Goal: Information Seeking & Learning: Compare options

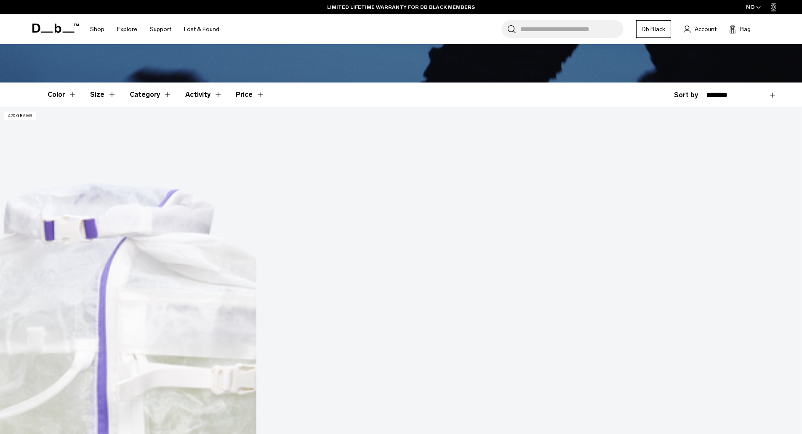
scroll to position [168, 0]
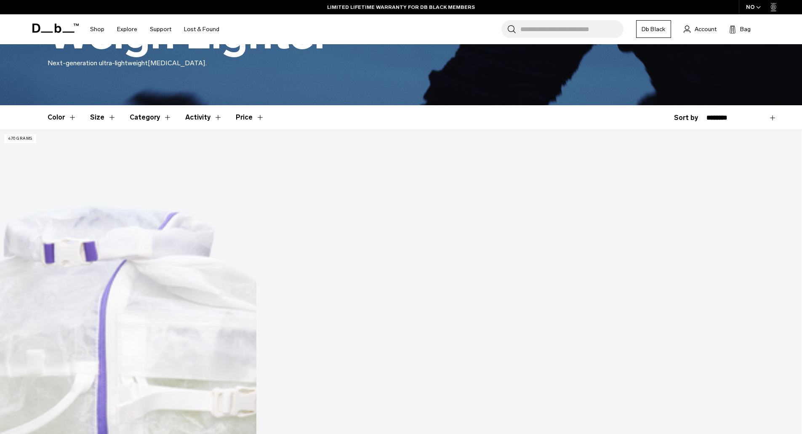
click at [694, 130] on img at bounding box center [401, 130] width 802 height 0
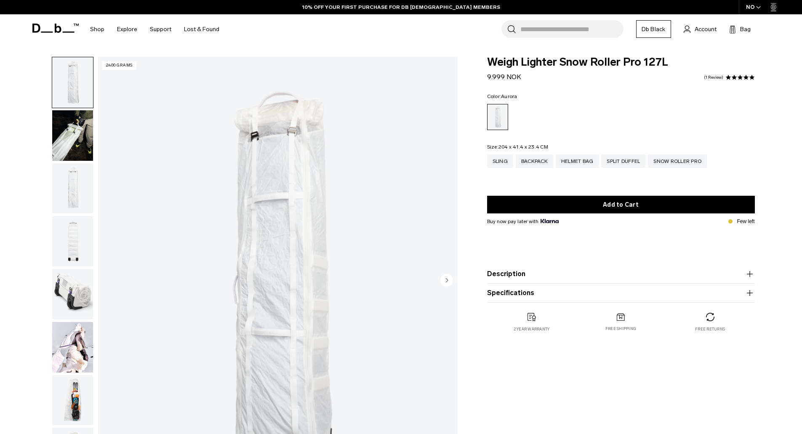
click at [71, 326] on img "button" at bounding box center [72, 347] width 41 height 51
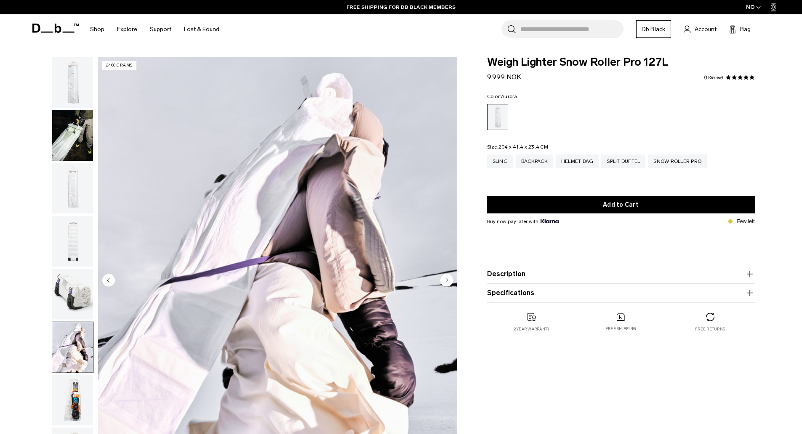
click at [80, 141] on img "button" at bounding box center [72, 135] width 41 height 51
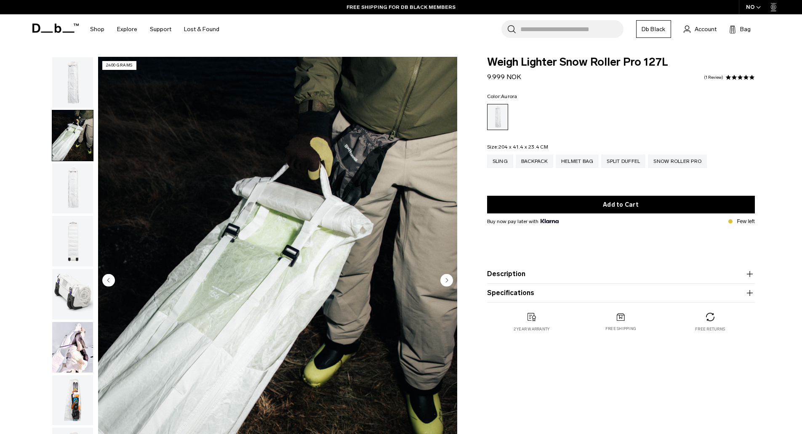
click at [86, 175] on img "button" at bounding box center [72, 188] width 41 height 51
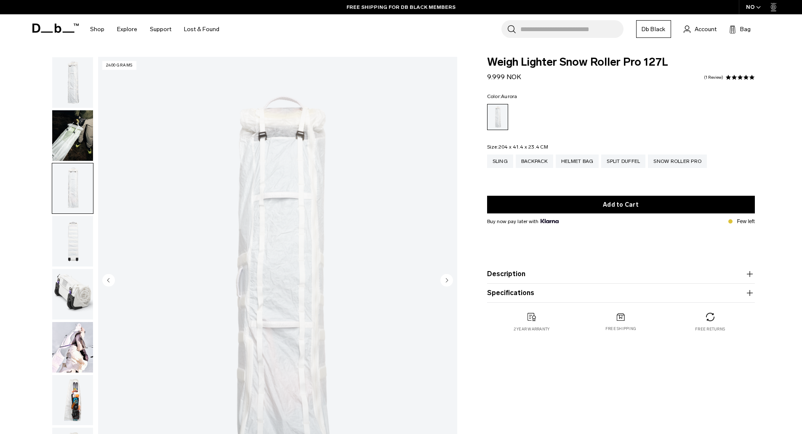
click at [78, 226] on img "button" at bounding box center [72, 241] width 41 height 51
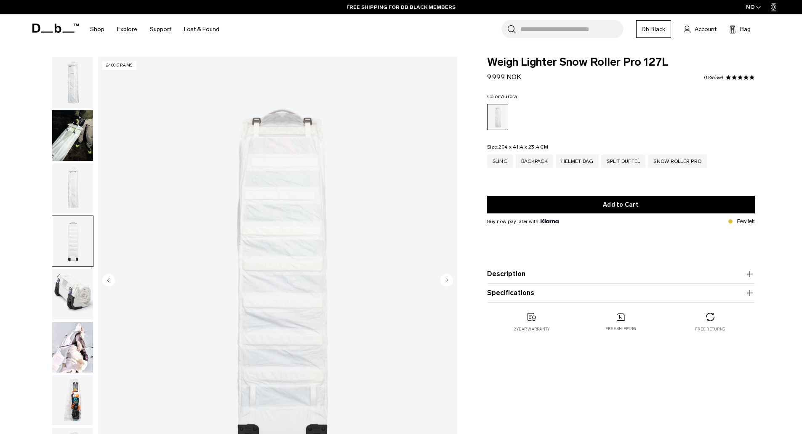
click at [80, 282] on img "button" at bounding box center [72, 294] width 41 height 51
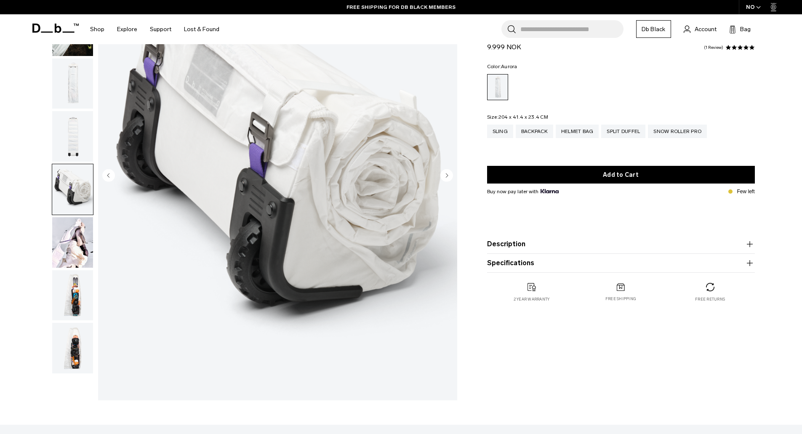
scroll to position [126, 0]
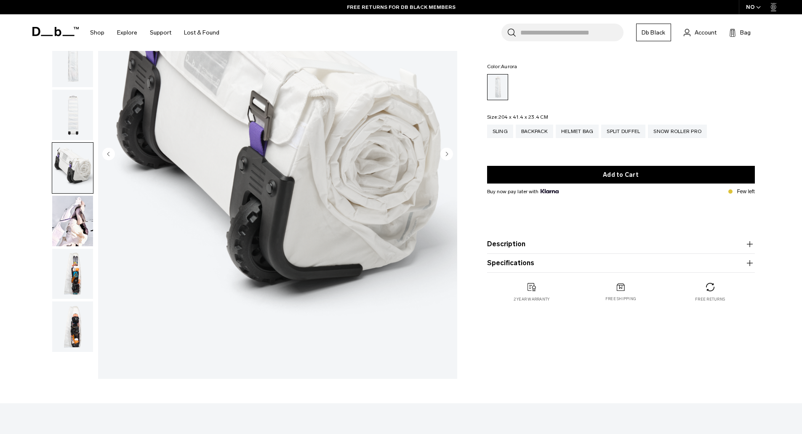
click at [81, 256] on img "button" at bounding box center [72, 274] width 41 height 51
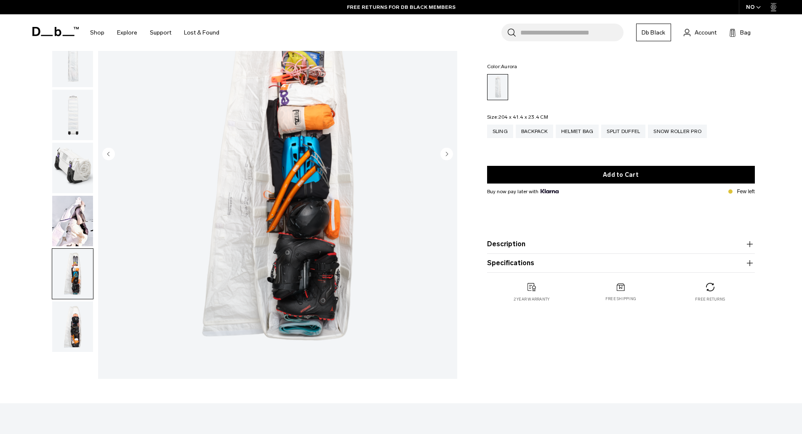
click at [85, 332] on img "button" at bounding box center [72, 326] width 41 height 51
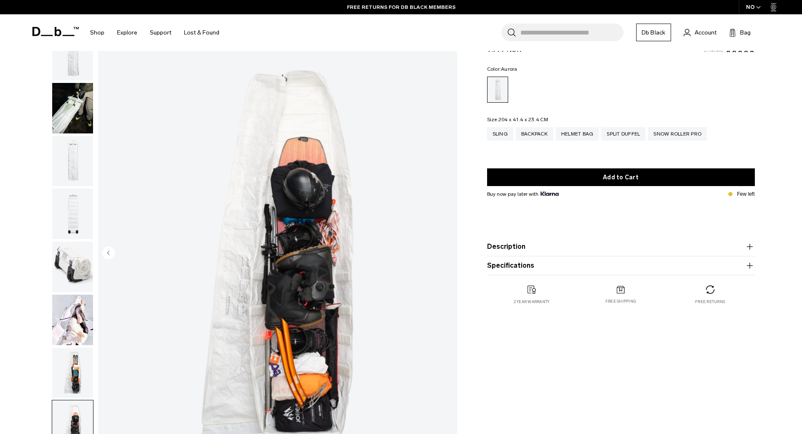
scroll to position [0, 0]
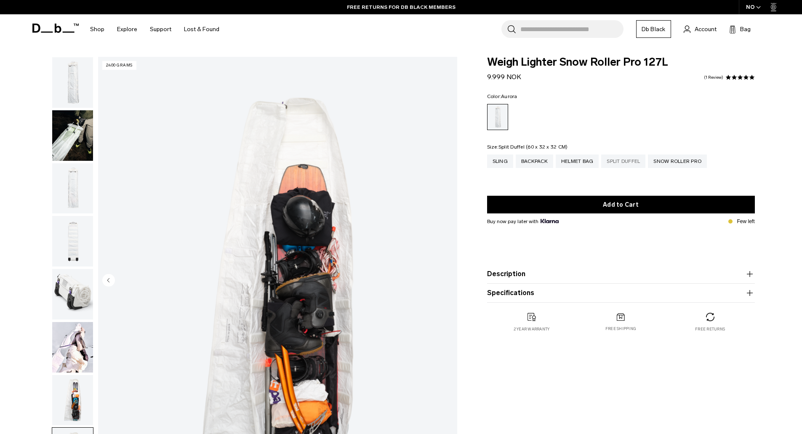
click at [623, 165] on div "Split Duffel" at bounding box center [623, 160] width 44 height 13
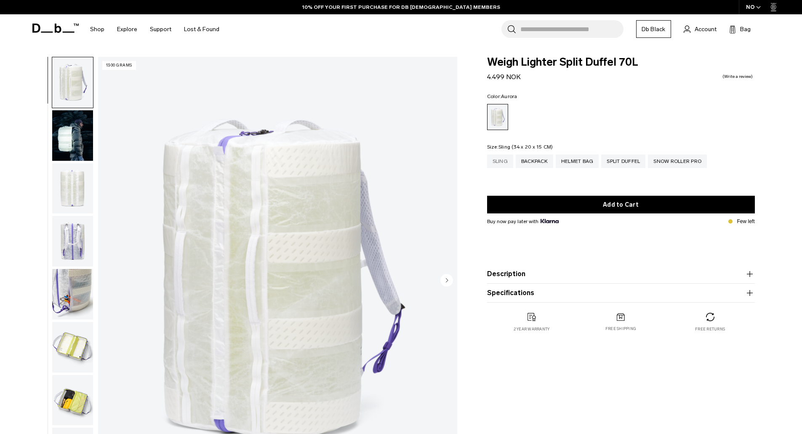
click at [499, 162] on div "Sling" at bounding box center [500, 160] width 26 height 13
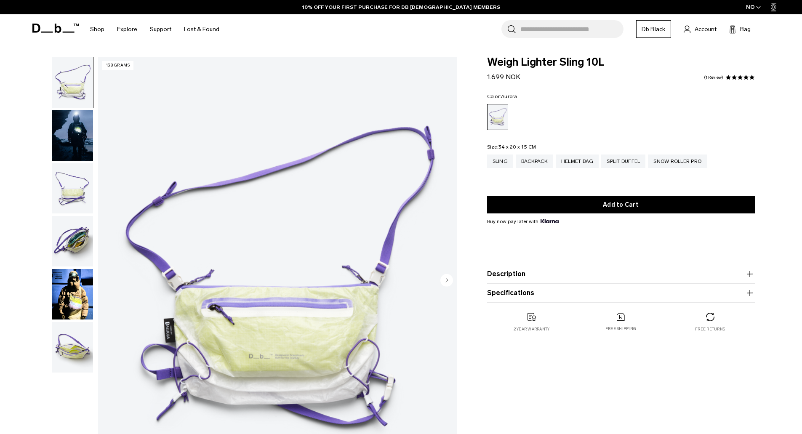
click at [576, 281] on product-accordion "Description Crafted from translucent ALUULA Graflyte™ with an unparalleled stre…" at bounding box center [621, 274] width 268 height 19
click at [748, 293] on icon "button" at bounding box center [750, 293] width 10 height 10
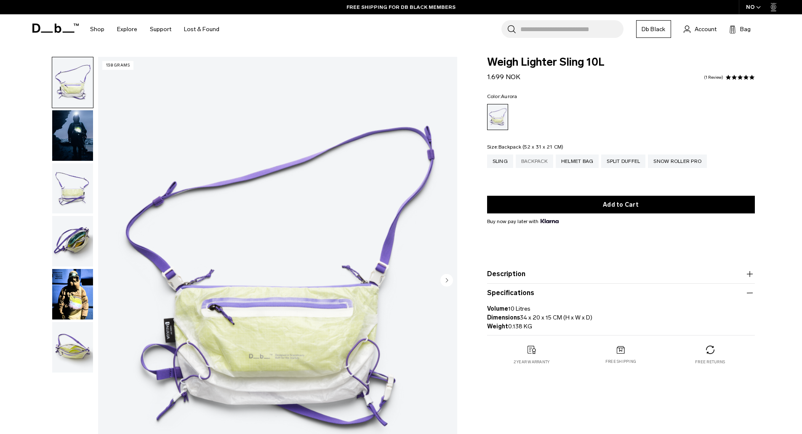
click at [533, 160] on div "Backpack" at bounding box center [534, 160] width 37 height 13
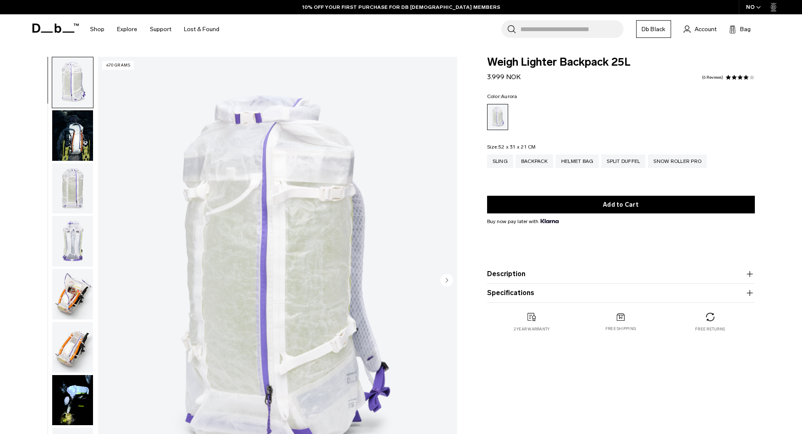
click at [748, 292] on icon "button" at bounding box center [750, 293] width 10 height 10
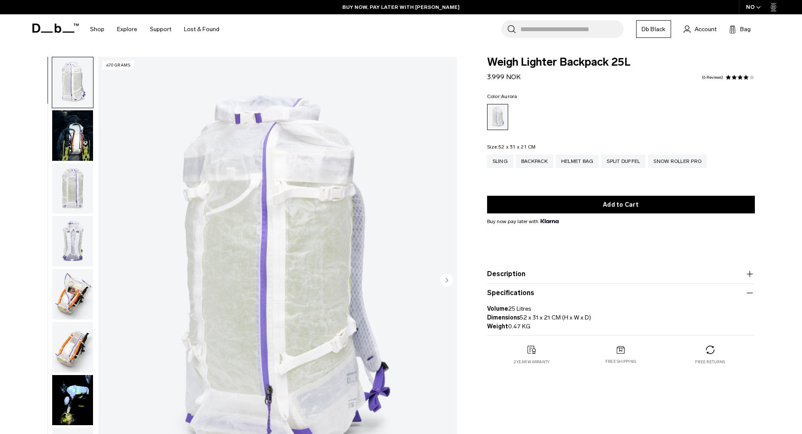
click at [77, 136] on img "button" at bounding box center [72, 135] width 41 height 51
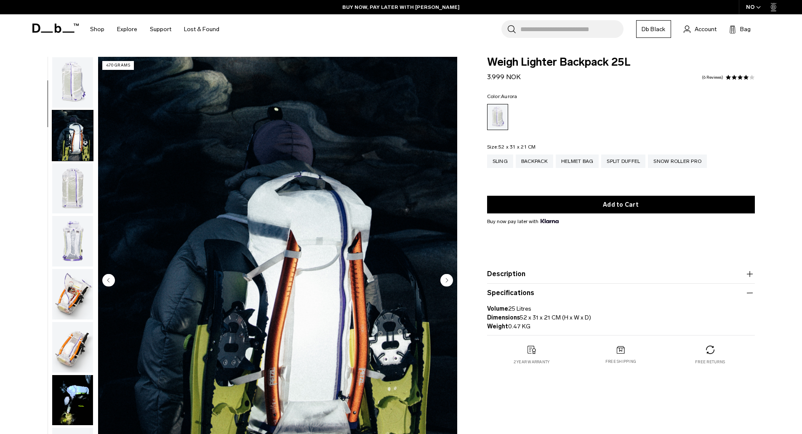
scroll to position [53, 0]
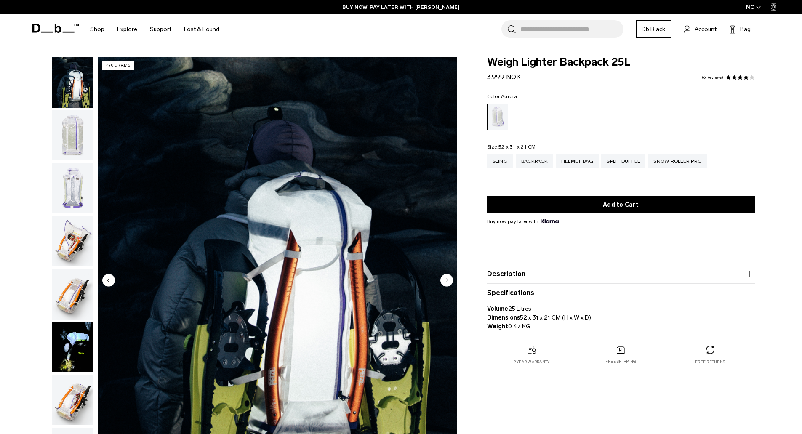
click at [67, 138] on img "button" at bounding box center [72, 135] width 41 height 51
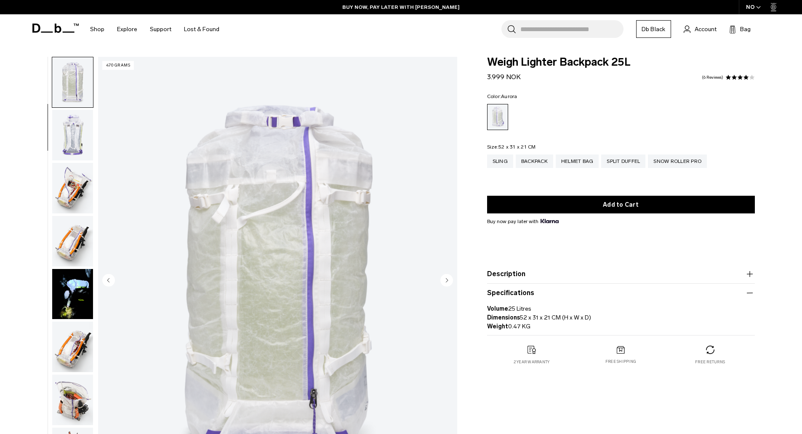
click at [73, 135] on img "button" at bounding box center [72, 135] width 41 height 51
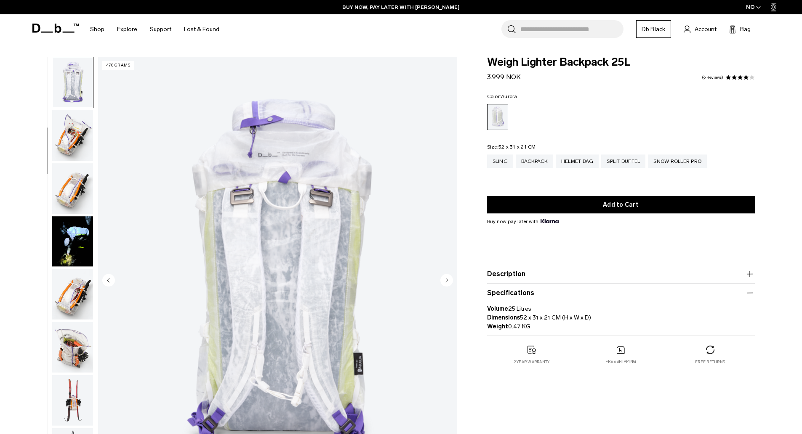
click at [74, 143] on img "button" at bounding box center [72, 135] width 41 height 51
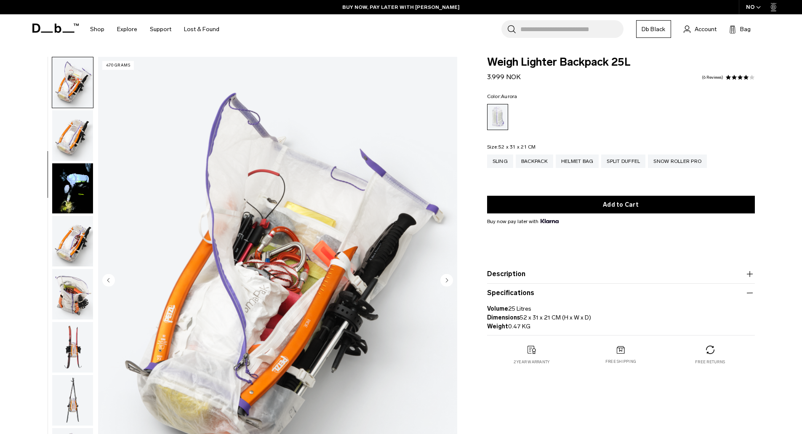
click at [76, 146] on img "button" at bounding box center [72, 135] width 41 height 51
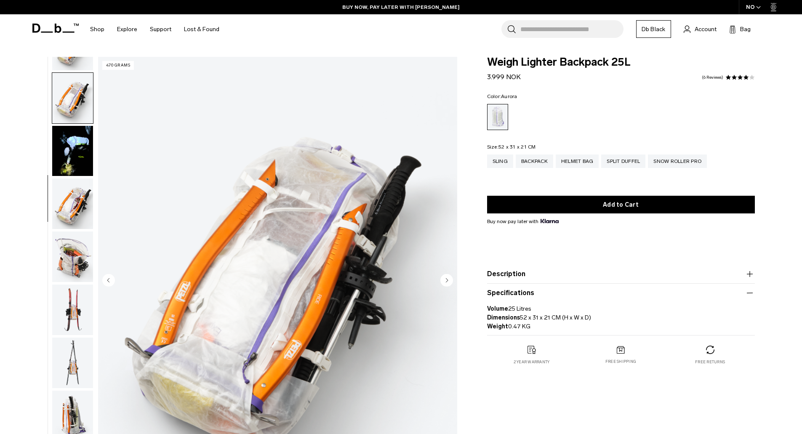
scroll to position [265, 0]
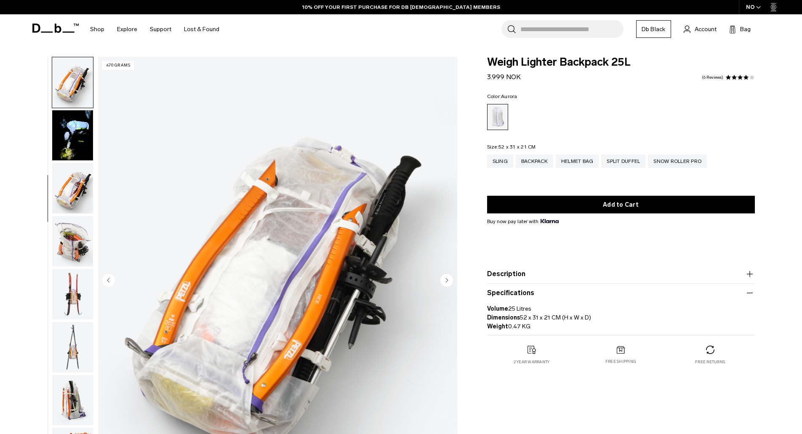
drag, startPoint x: 76, startPoint y: 72, endPoint x: 77, endPoint y: 96, distance: 24.0
click at [76, 72] on img "button" at bounding box center [72, 82] width 41 height 51
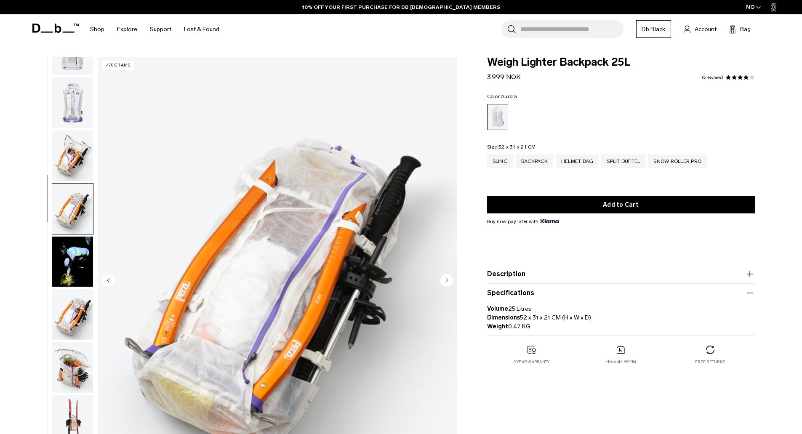
click at [75, 143] on img "button" at bounding box center [72, 155] width 41 height 51
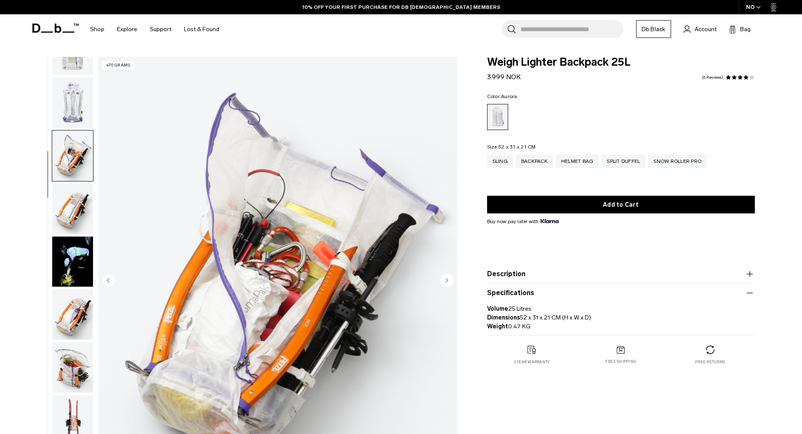
scroll to position [212, 0]
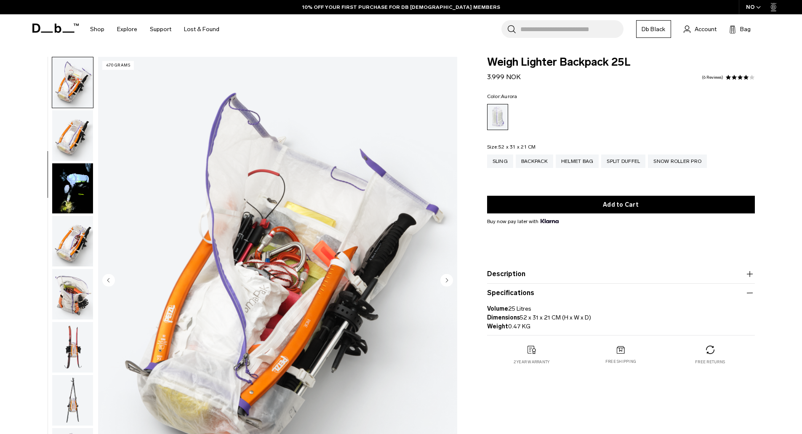
click at [68, 199] on img "button" at bounding box center [72, 188] width 41 height 51
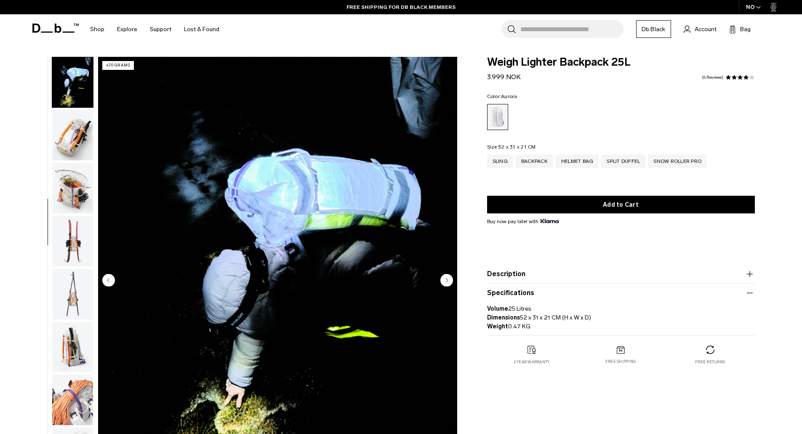
click at [74, 225] on img "button" at bounding box center [72, 241] width 41 height 51
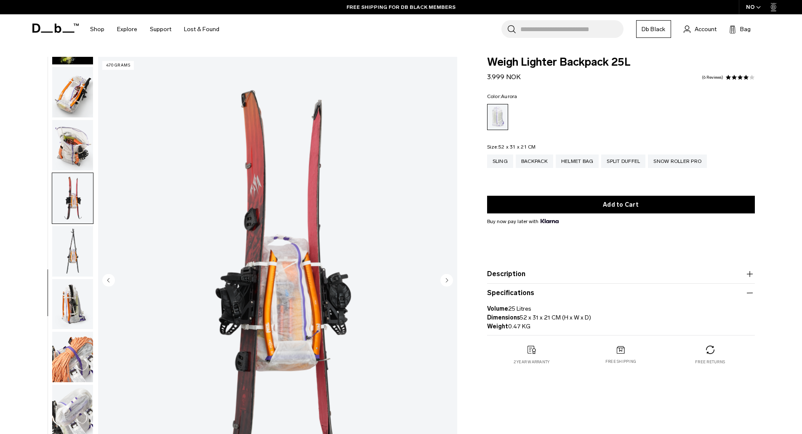
scroll to position [477, 0]
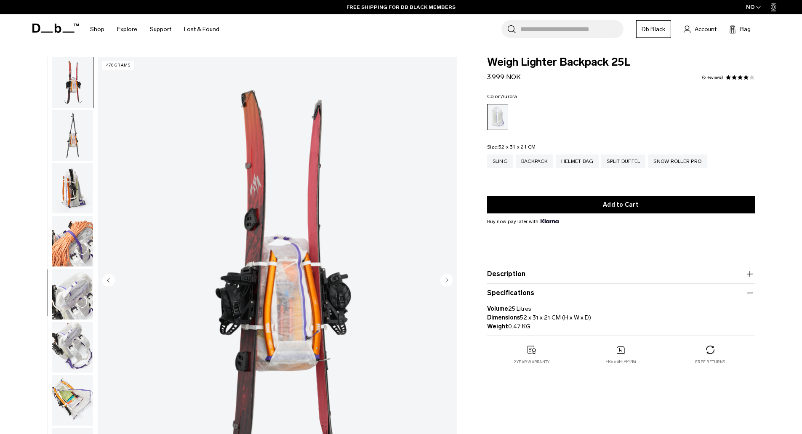
click at [77, 189] on img "button" at bounding box center [72, 188] width 41 height 51
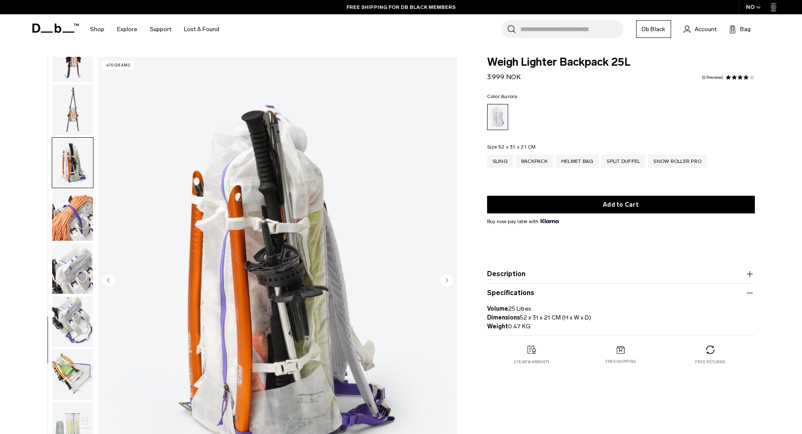
scroll to position [503, 0]
click at [78, 221] on img "button" at bounding box center [72, 214] width 41 height 51
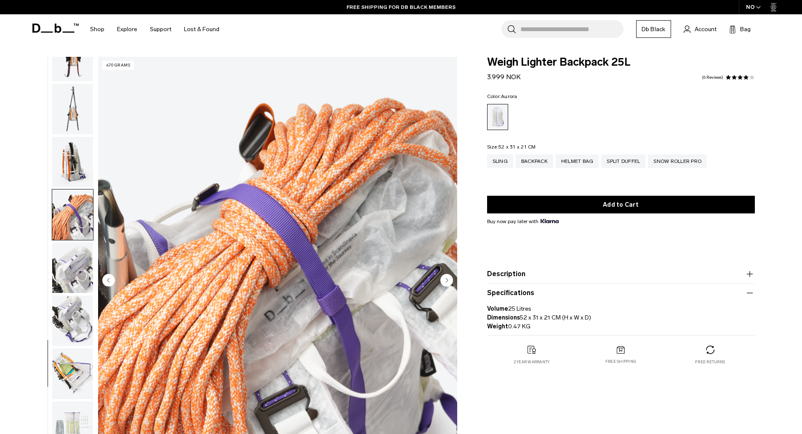
click at [78, 250] on img "button" at bounding box center [72, 267] width 41 height 51
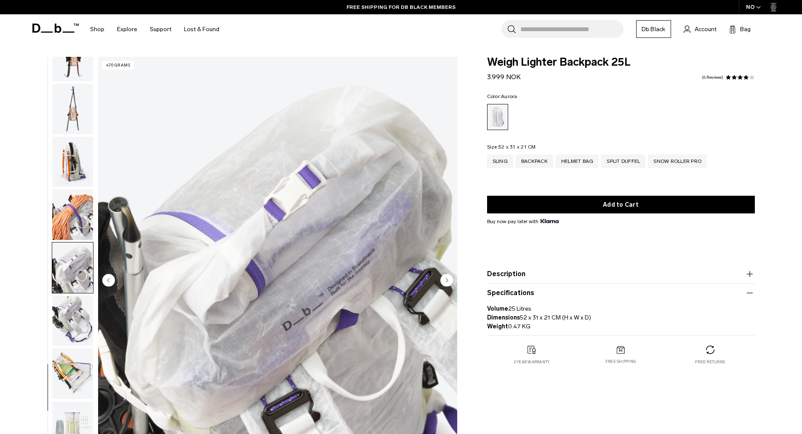
click at [78, 271] on img "button" at bounding box center [72, 267] width 41 height 51
click at [74, 310] on img "button" at bounding box center [72, 321] width 41 height 51
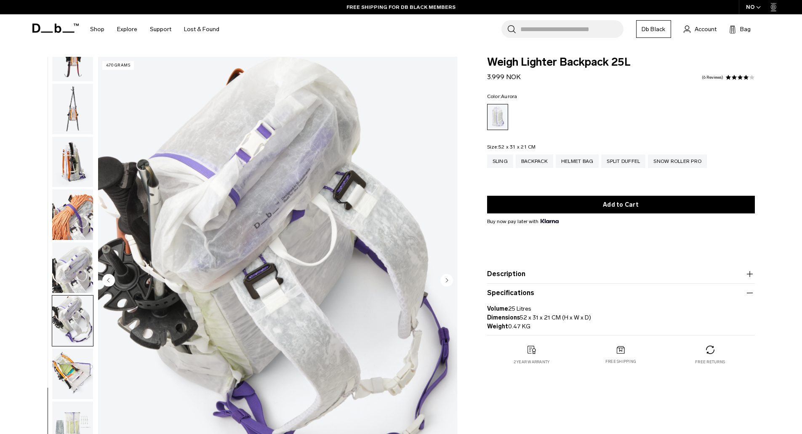
click at [68, 362] on img "button" at bounding box center [72, 374] width 41 height 51
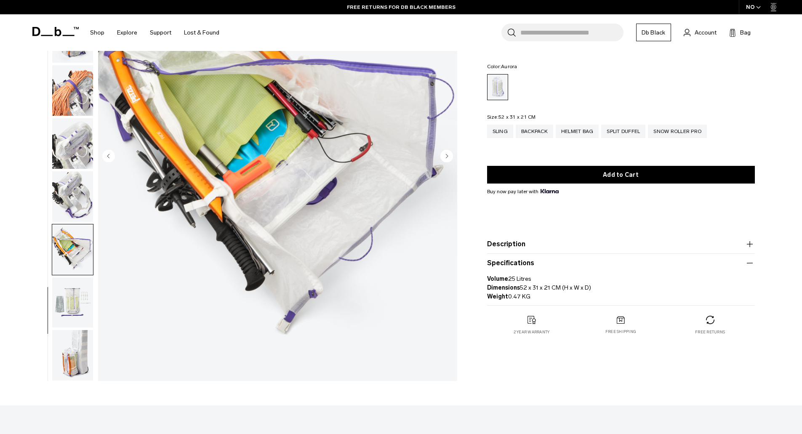
scroll to position [126, 0]
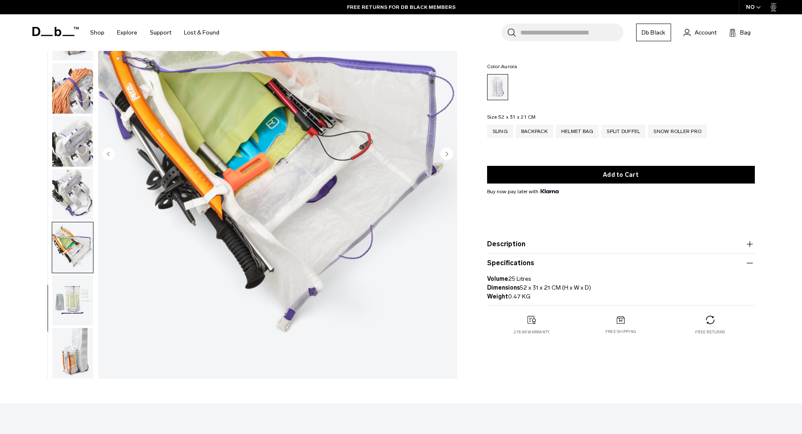
click at [61, 304] on img "button" at bounding box center [72, 300] width 41 height 51
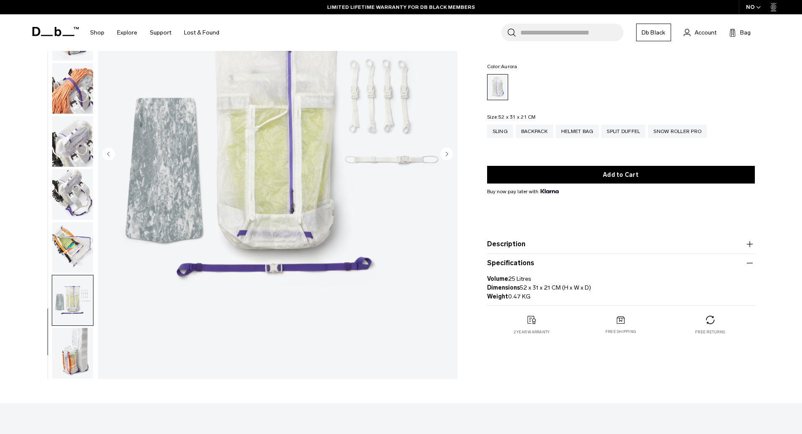
click at [77, 307] on img "button" at bounding box center [72, 300] width 41 height 51
click at [75, 348] on img "button" at bounding box center [72, 353] width 41 height 51
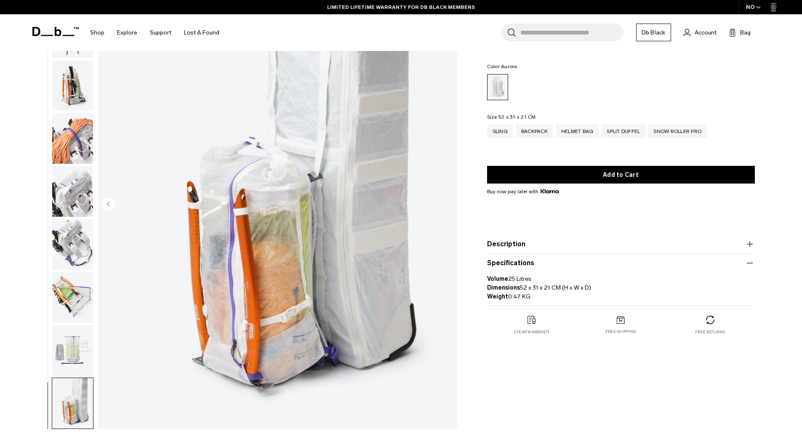
scroll to position [0, 0]
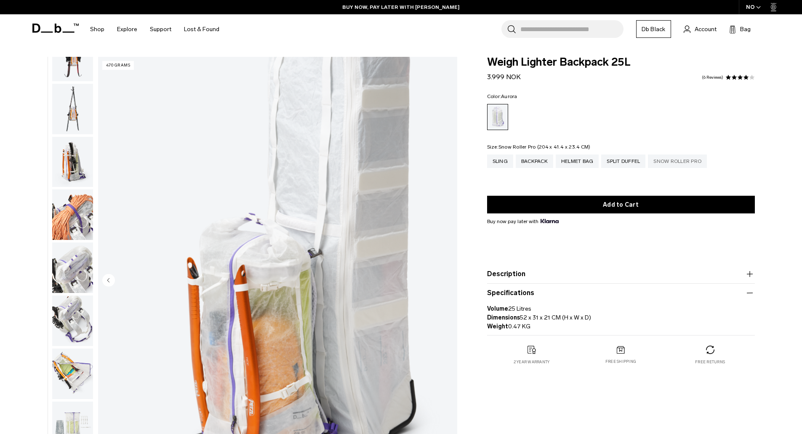
click at [687, 157] on div "Snow Roller Pro" at bounding box center [677, 160] width 59 height 13
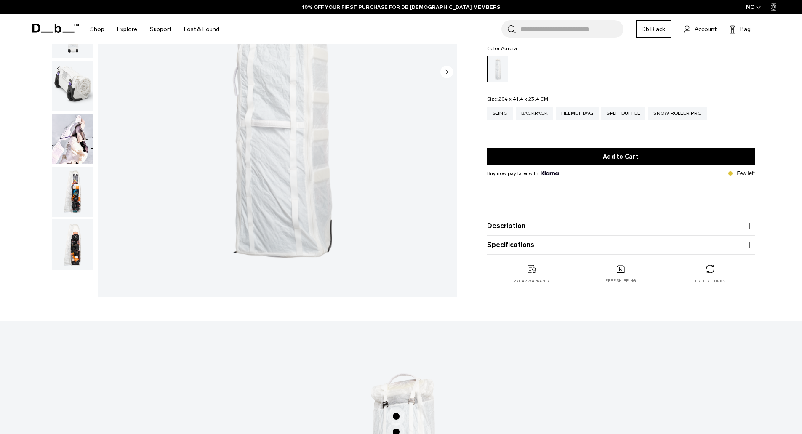
scroll to position [210, 0]
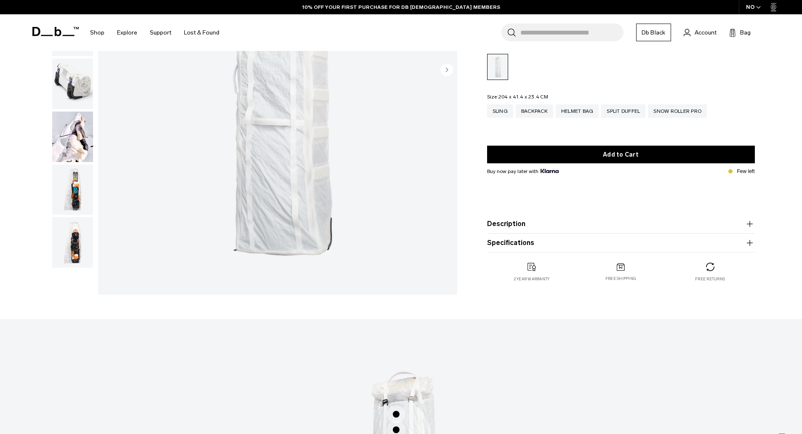
click at [81, 192] on img "button" at bounding box center [72, 190] width 41 height 51
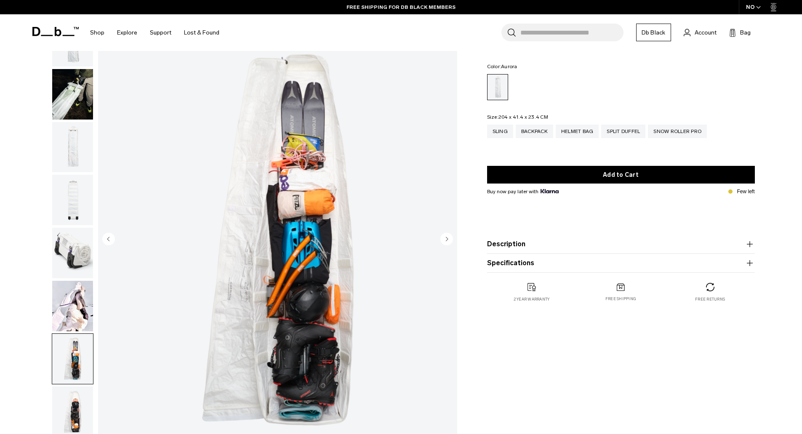
scroll to position [0, 0]
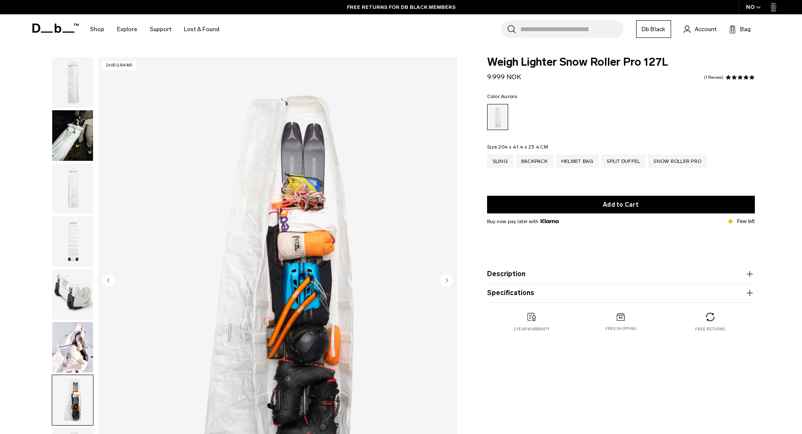
click at [49, 29] on icon at bounding box center [55, 28] width 46 height 9
